Goal: Obtain resource: Download file/media

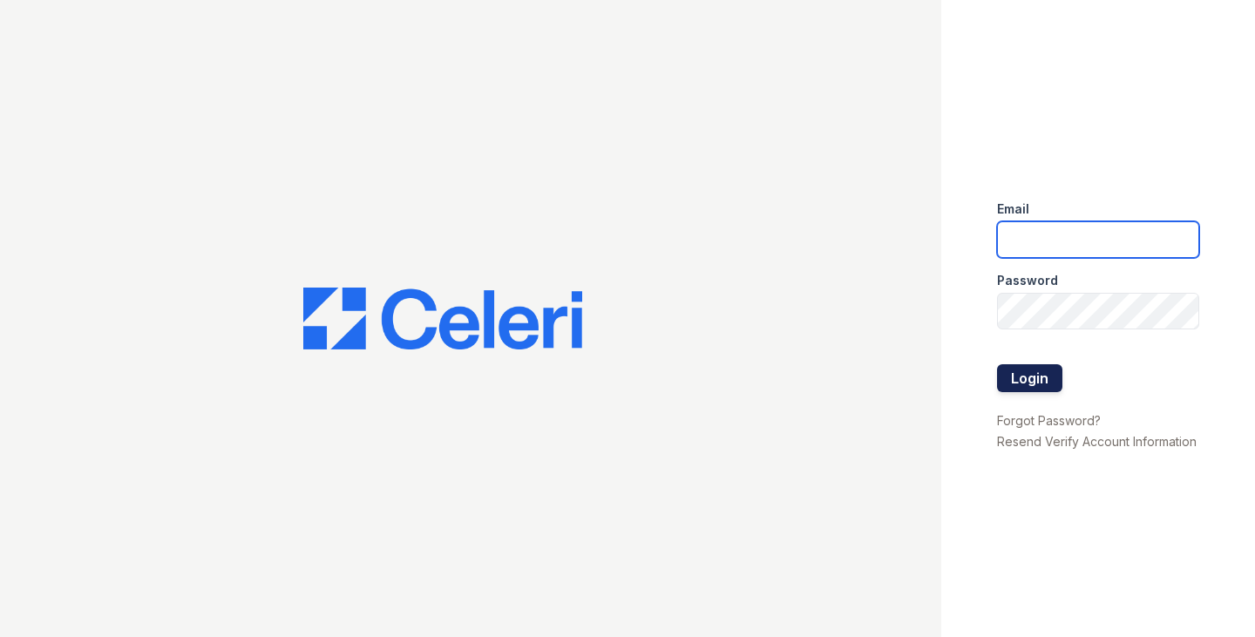
type input "tjackson@samapartments.com"
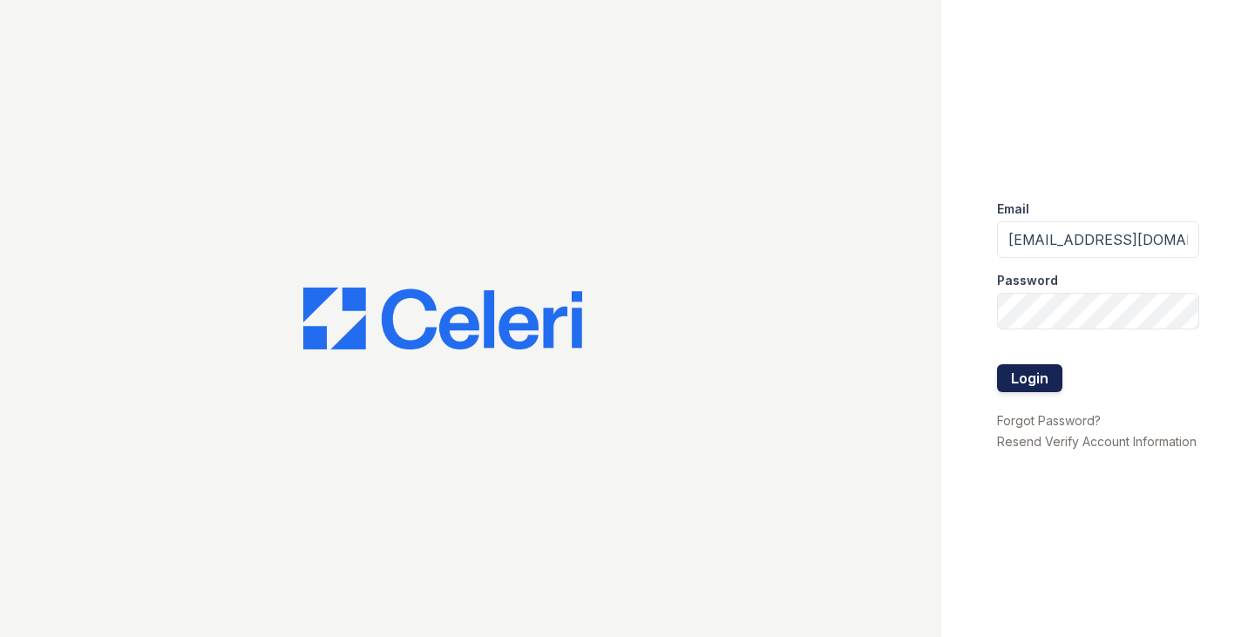
click at [1033, 378] on button "Login" at bounding box center [1029, 378] width 65 height 28
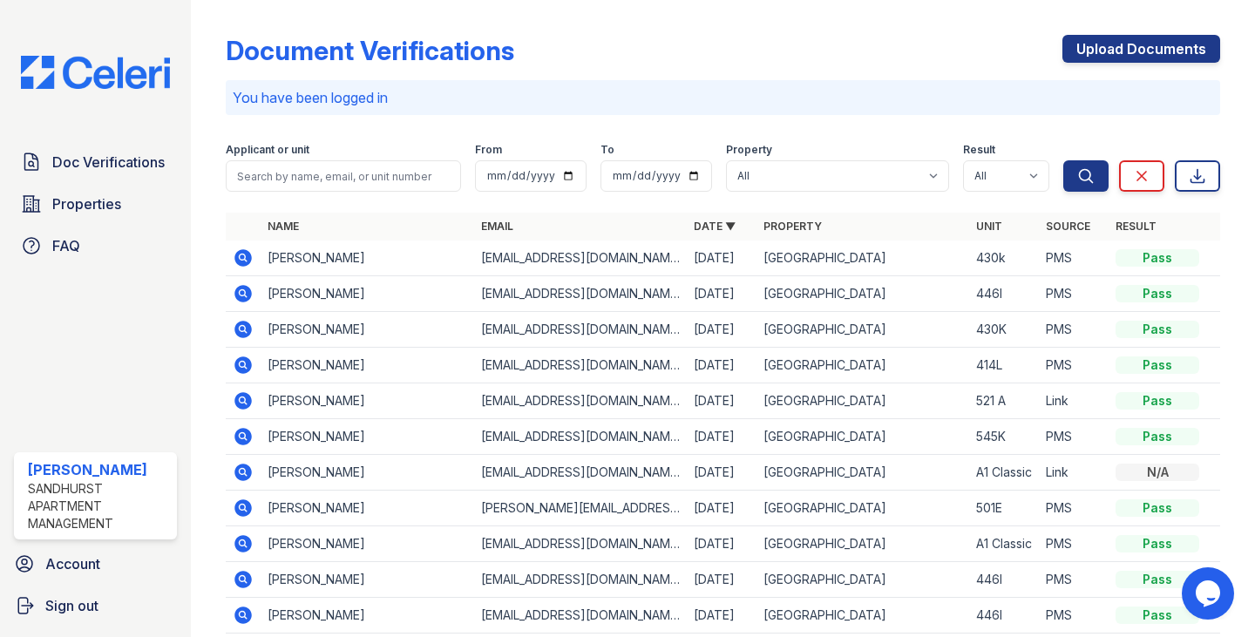
click at [241, 254] on icon at bounding box center [243, 258] width 21 height 21
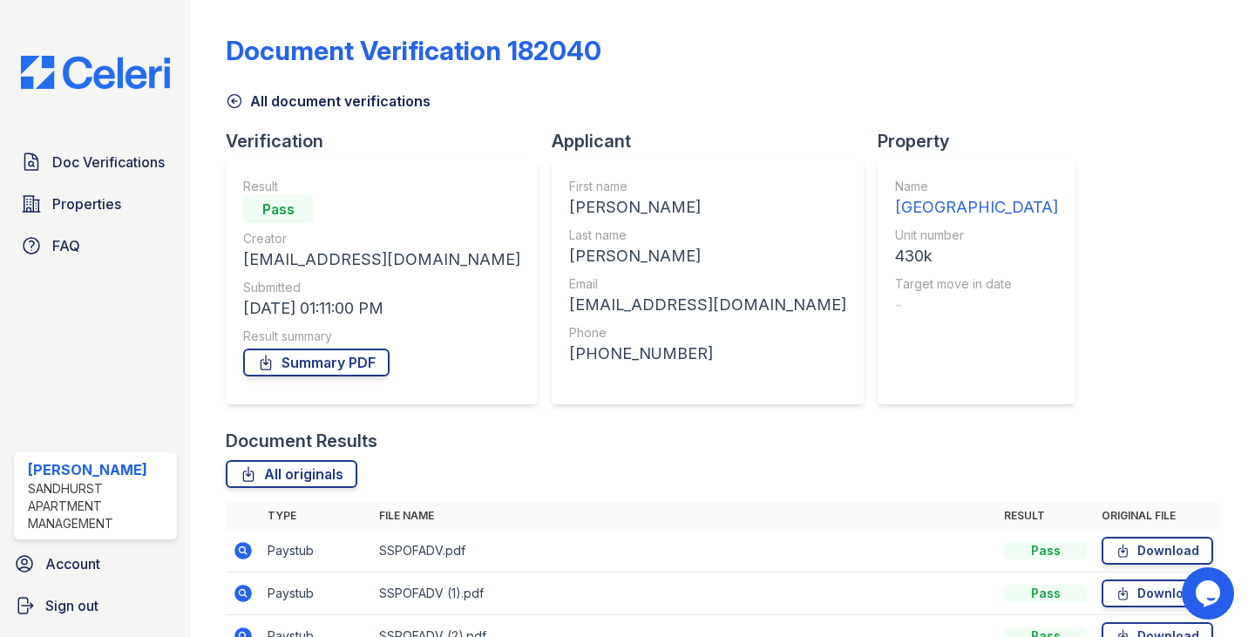
scroll to position [87, 0]
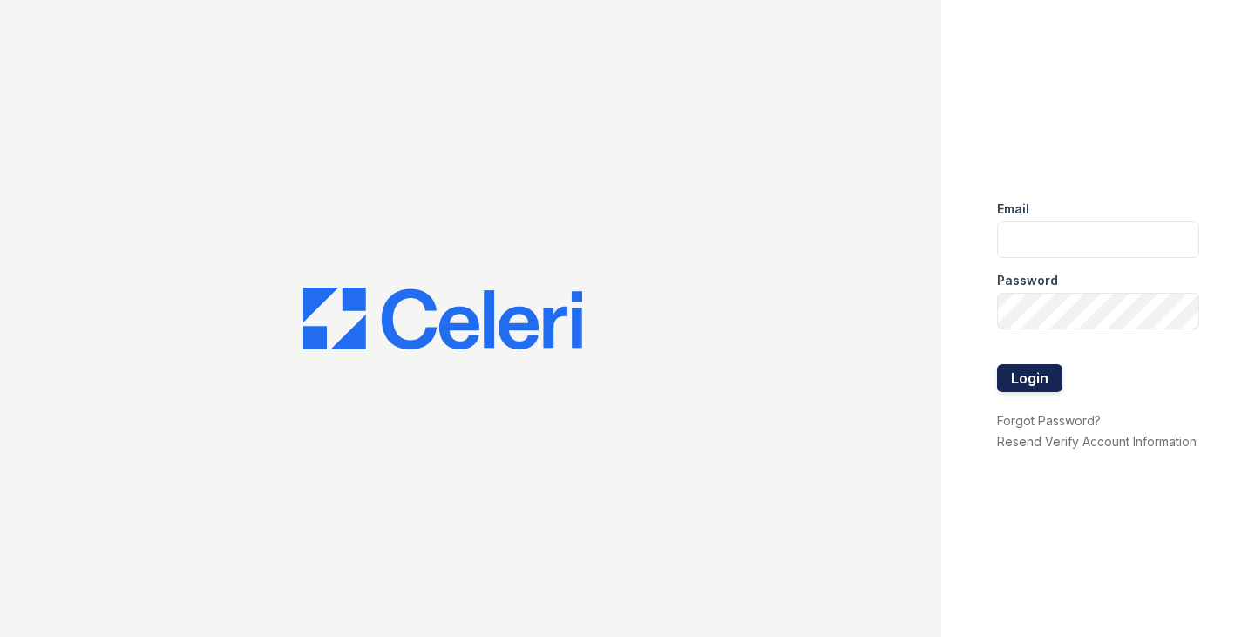
type input "[EMAIL_ADDRESS][DOMAIN_NAME]"
click at [1029, 381] on button "Login" at bounding box center [1029, 378] width 65 height 28
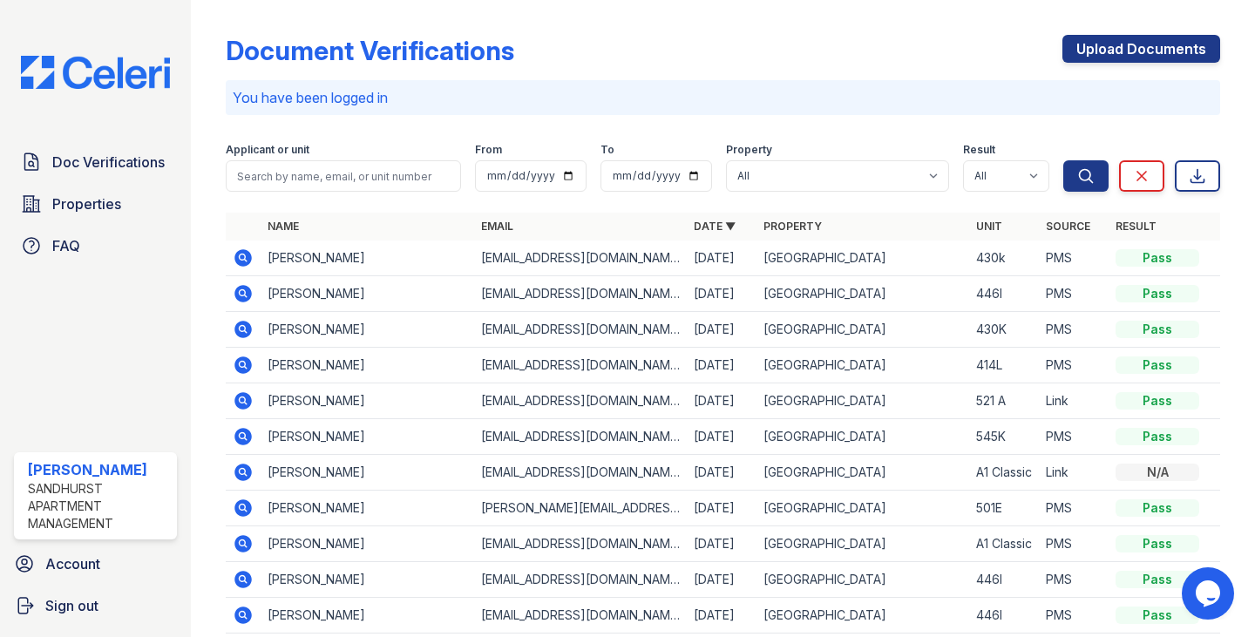
click at [243, 258] on icon at bounding box center [243, 257] width 4 height 4
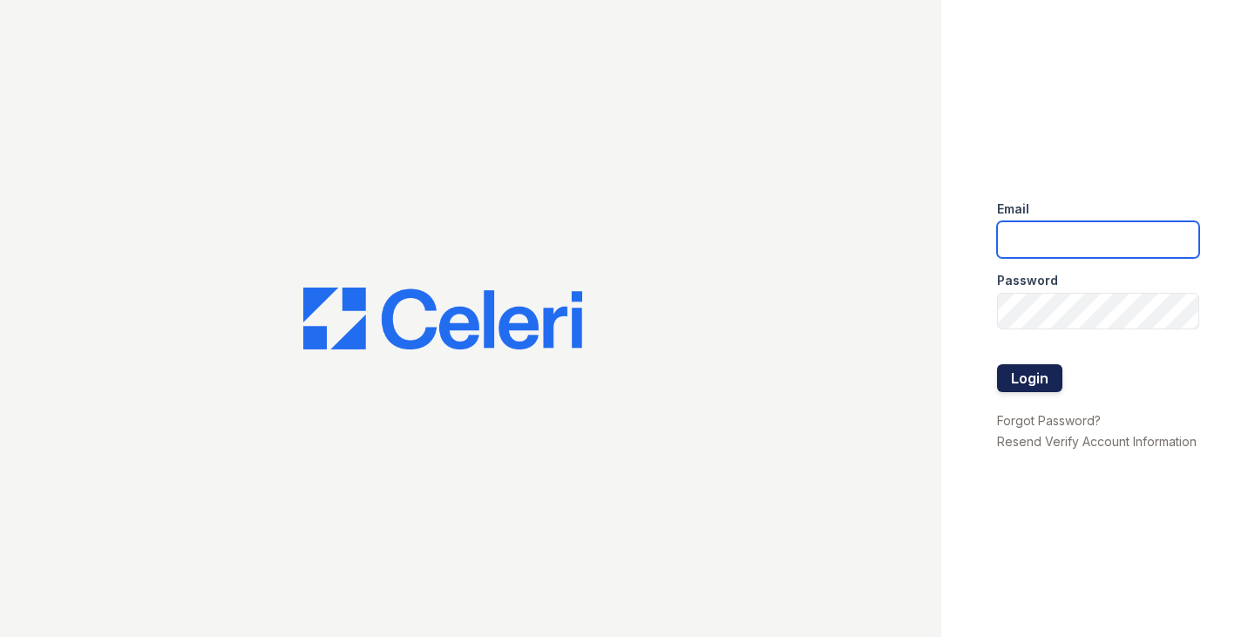
type input "tjackson@samapartments.com"
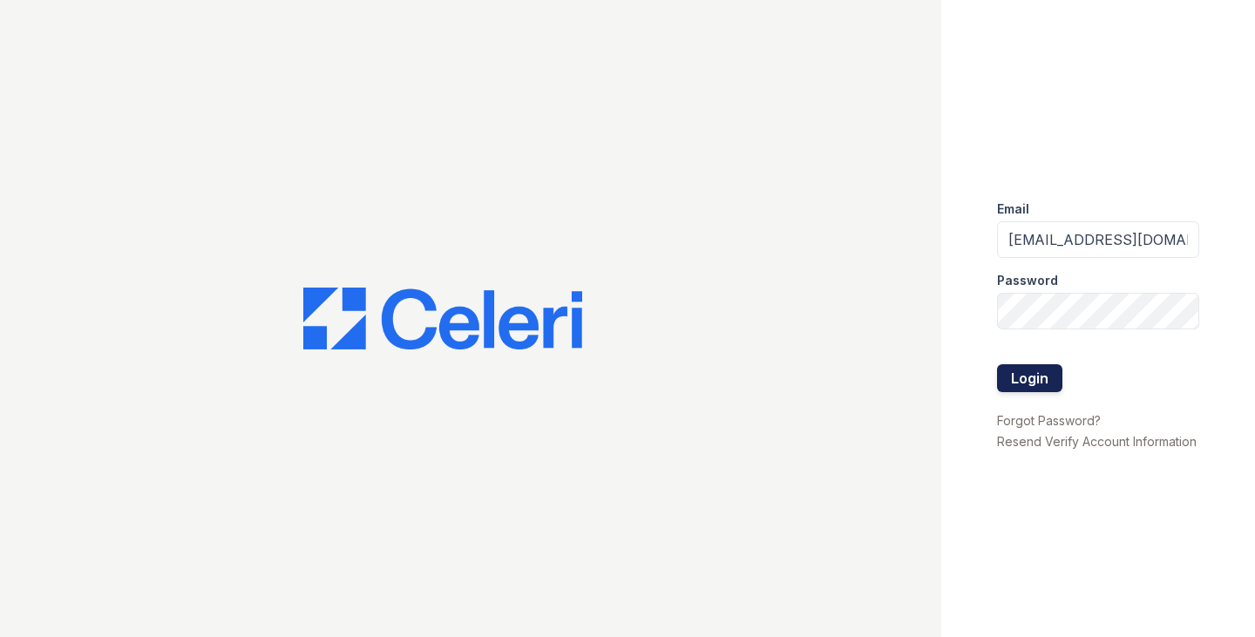
click at [1023, 383] on button "Login" at bounding box center [1029, 378] width 65 height 28
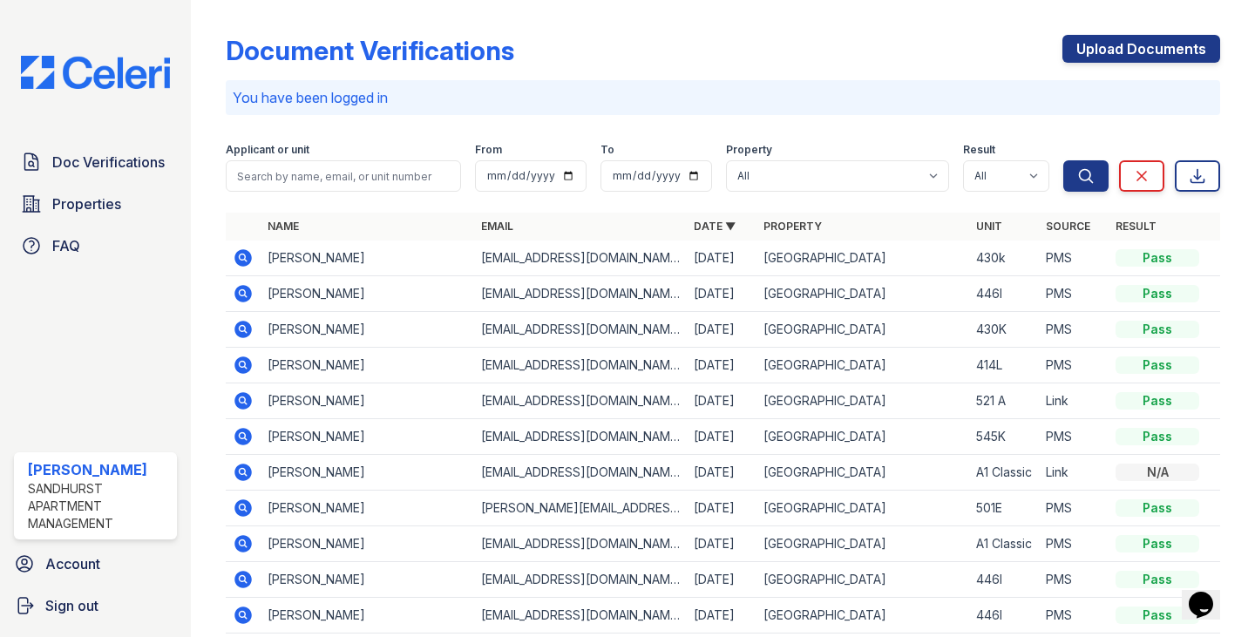
click at [241, 291] on icon at bounding box center [243, 293] width 21 height 21
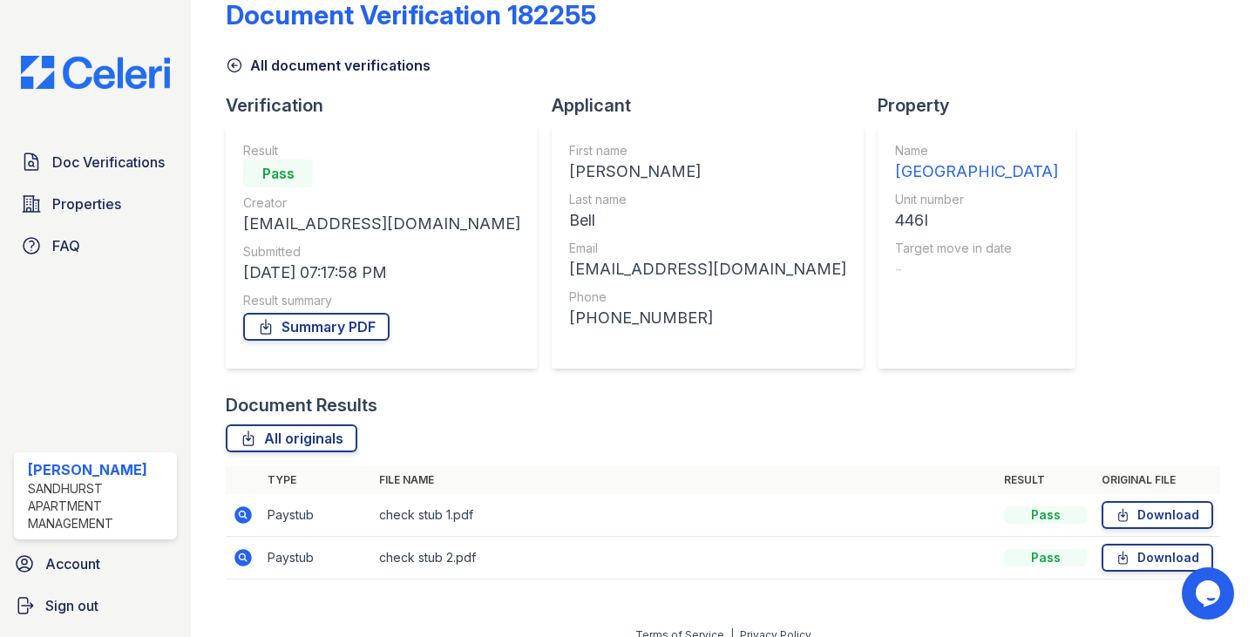
scroll to position [55, 0]
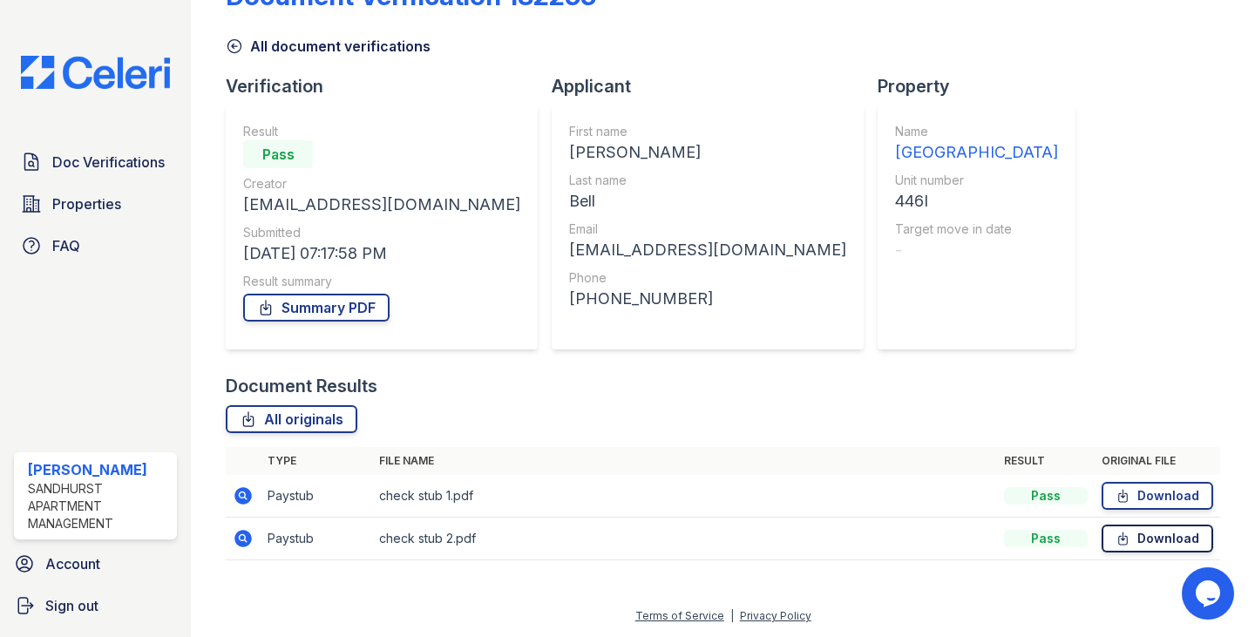
click at [1148, 534] on link "Download" at bounding box center [1158, 539] width 112 height 28
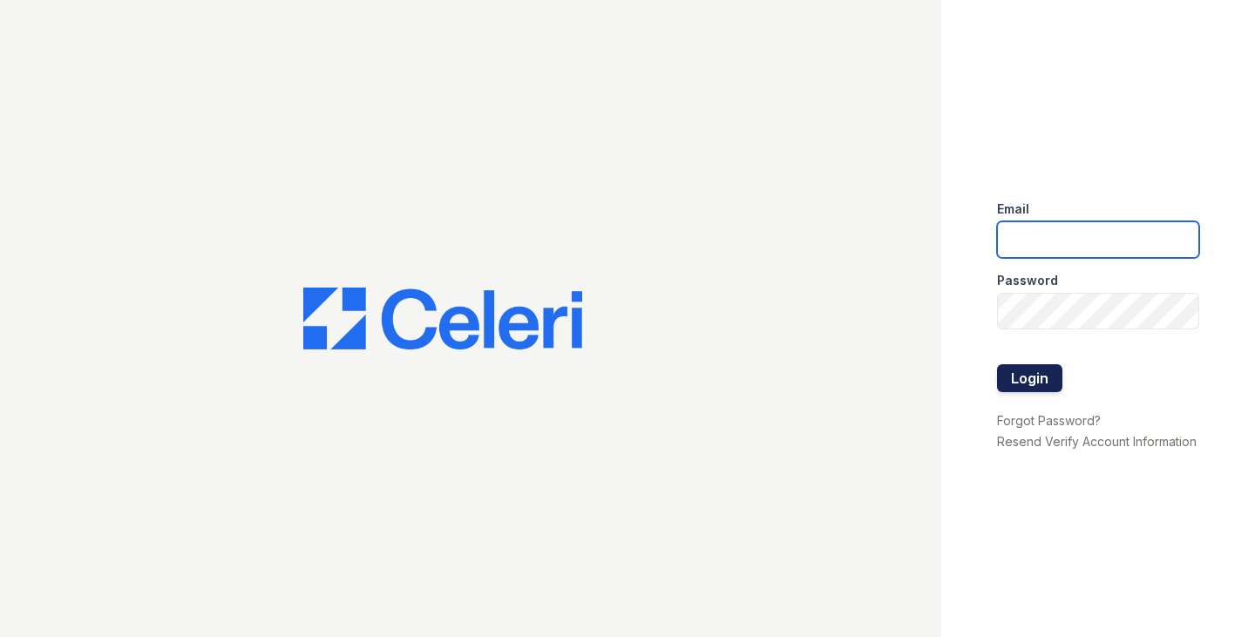
type input "[EMAIL_ADDRESS][DOMAIN_NAME]"
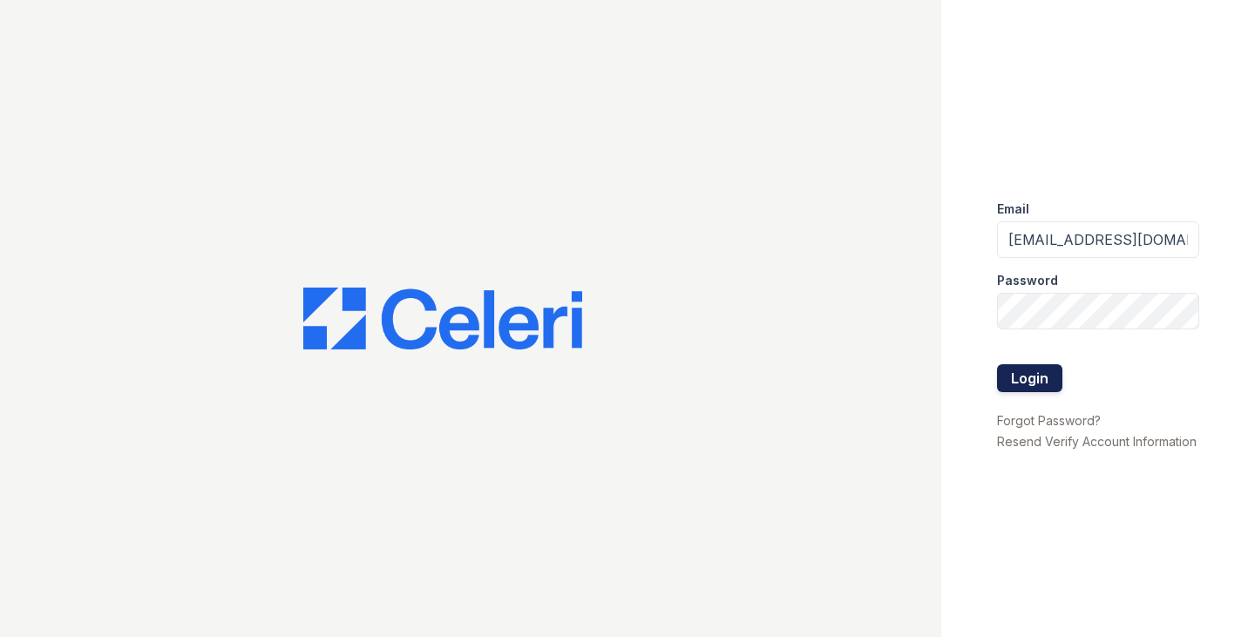
click at [1005, 379] on button "Login" at bounding box center [1029, 378] width 65 height 28
